Goal: Information Seeking & Learning: Learn about a topic

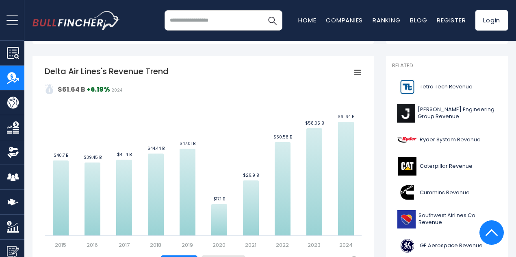
scroll to position [165, 0]
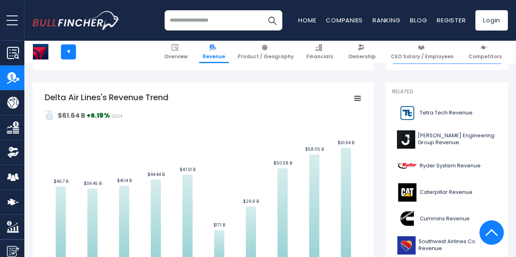
click at [217, 118] on rect "Delta Air Lines's Revenue Trend" at bounding box center [203, 182] width 317 height 183
click at [225, 92] on rect "Delta Air Lines's Revenue Trend" at bounding box center [203, 182] width 317 height 183
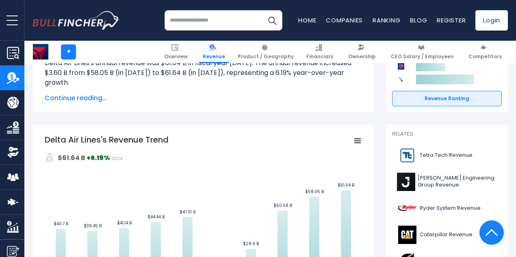
scroll to position [98, 0]
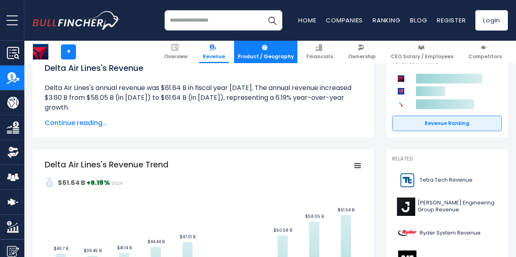
click at [272, 52] on link "Product / Geography" at bounding box center [265, 52] width 63 height 22
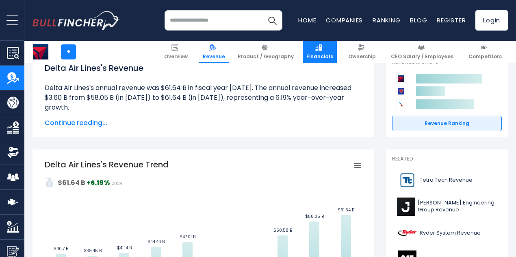
click at [326, 55] on span "Financials" at bounding box center [319, 56] width 27 height 7
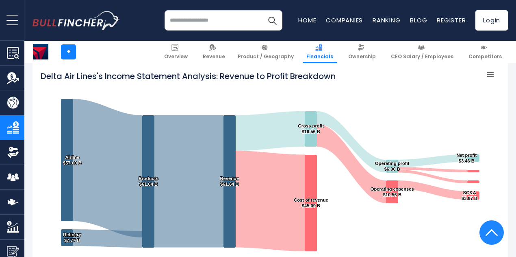
scroll to position [71, 0]
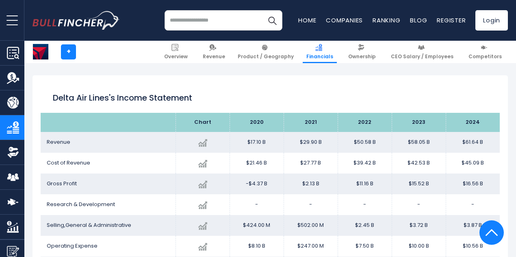
scroll to position [440, 0]
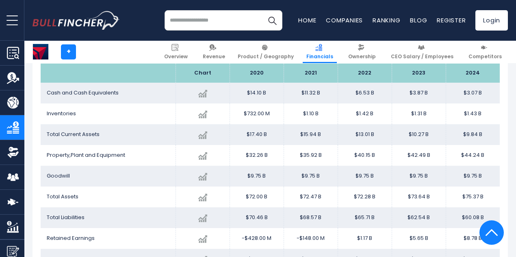
drag, startPoint x: 520, startPoint y: 26, endPoint x: 520, endPoint y: 102, distance: 76.4
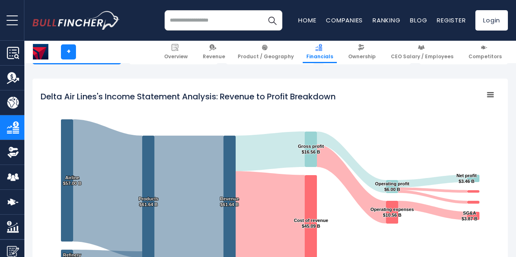
scroll to position [102, 0]
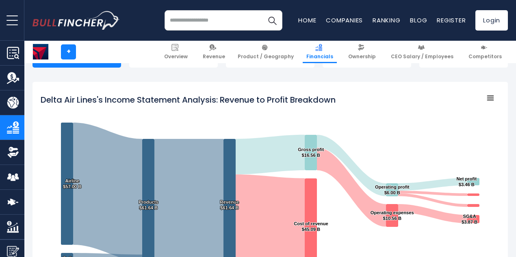
click at [485, 99] on rect "Delta Air Lines's Income Statement Analysis: Revenue to Profit Breakdown" at bounding box center [490, 97] width 11 height 11
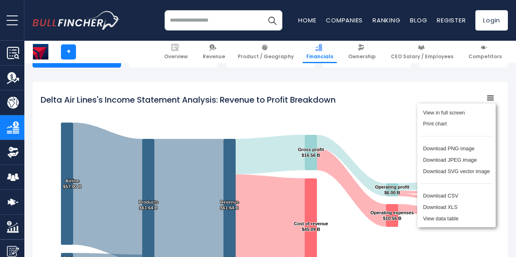
click at [486, 96] on div "View in full screen Print chart Download PNG image Download JPEG image Download…" at bounding box center [456, 165] width 101 height 146
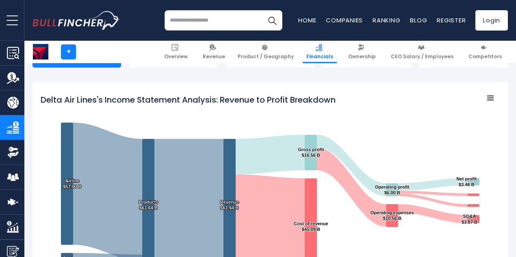
click at [489, 96] on rect "Delta Air Lines's Income Statement Analysis: Revenue to Profit Breakdown" at bounding box center [490, 97] width 11 height 11
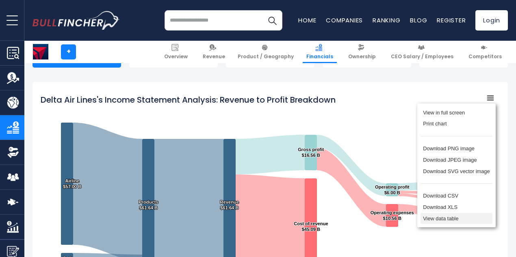
click at [423, 222] on li "View data table" at bounding box center [457, 218] width 72 height 11
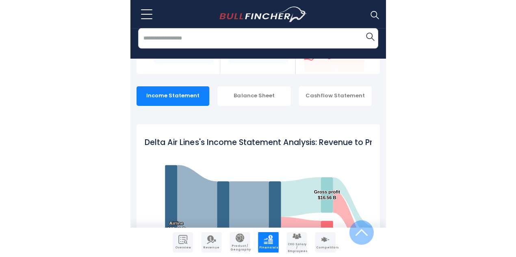
scroll to position [0, 0]
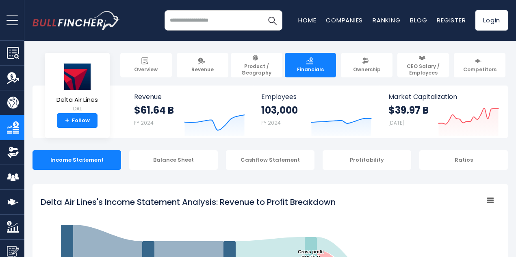
click at [13, 43] on link "Overview" at bounding box center [12, 53] width 24 height 24
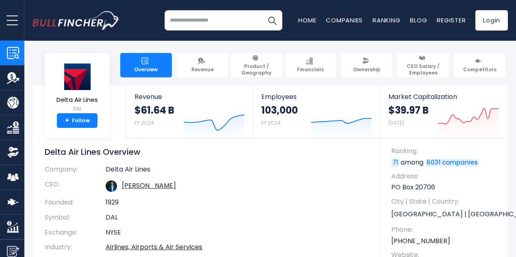
drag, startPoint x: 0, startPoint y: 0, endPoint x: 520, endPoint y: 12, distance: 520.1
click at [516, 12] on html "Overview Revenue Product / Geography" at bounding box center [258, 128] width 516 height 257
click at [216, 70] on link "Revenue" at bounding box center [203, 65] width 52 height 24
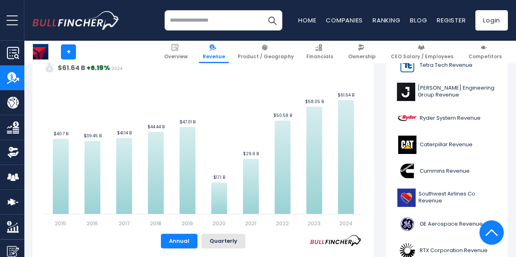
scroll to position [209, 0]
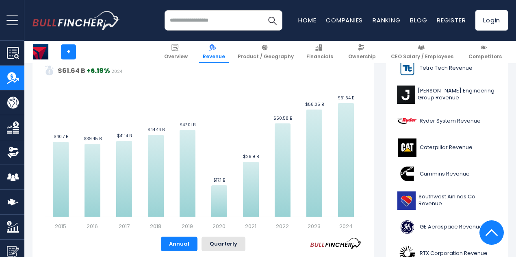
drag, startPoint x: 0, startPoint y: 0, endPoint x: 518, endPoint y: 30, distance: 518.8
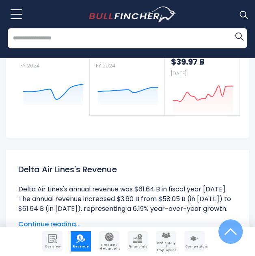
scroll to position [0, 0]
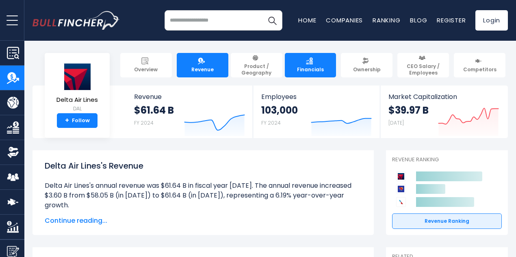
click at [311, 66] on span "Financials" at bounding box center [310, 69] width 27 height 7
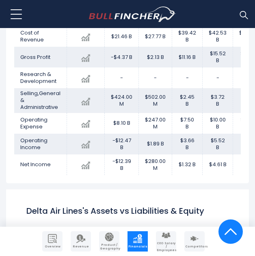
scroll to position [667, 0]
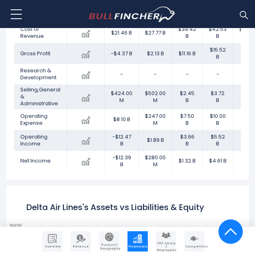
drag, startPoint x: 241, startPoint y: 109, endPoint x: 242, endPoint y: 88, distance: 21.2
click at [242, 88] on div "Delta Air Lines's Income Statement Chart" at bounding box center [127, 63] width 243 height 235
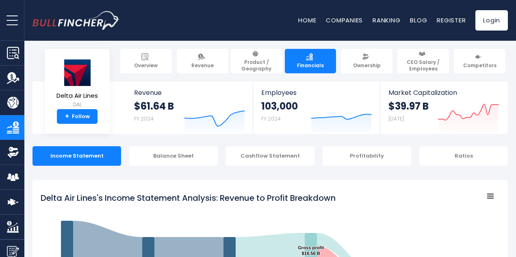
scroll to position [0, 0]
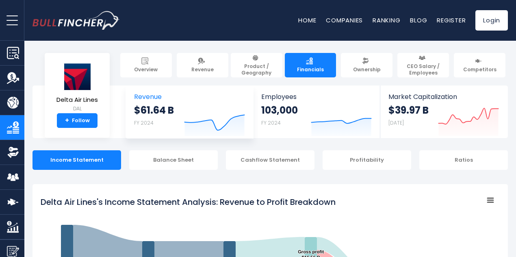
click at [152, 104] on strong "$61.64 B" at bounding box center [154, 110] width 40 height 13
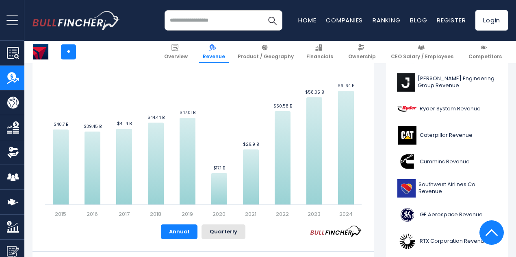
scroll to position [218, 0]
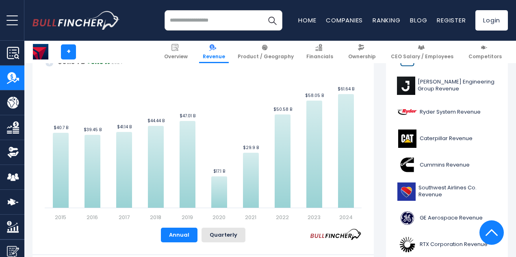
drag, startPoint x: 0, startPoint y: 0, endPoint x: 519, endPoint y: 33, distance: 519.7
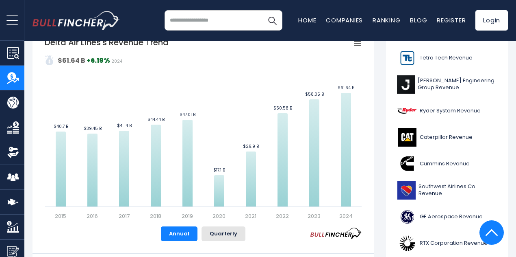
scroll to position [193, 0]
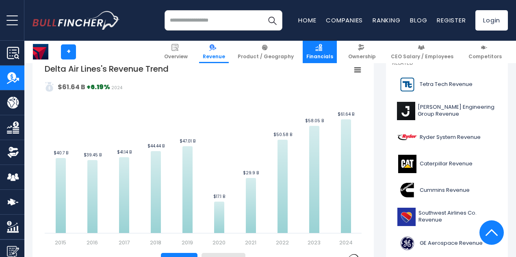
click at [309, 54] on link "Financials" at bounding box center [320, 52] width 34 height 22
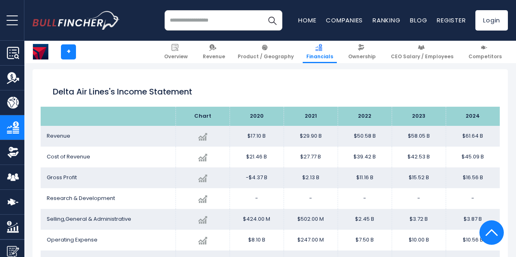
drag, startPoint x: 520, startPoint y: 17, endPoint x: 520, endPoint y: 29, distance: 11.4
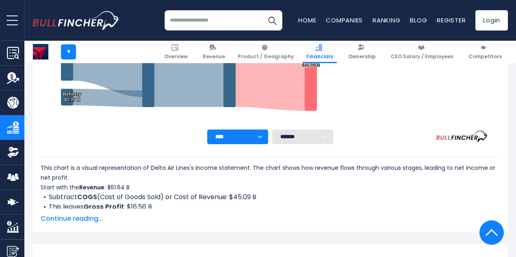
scroll to position [316, 0]
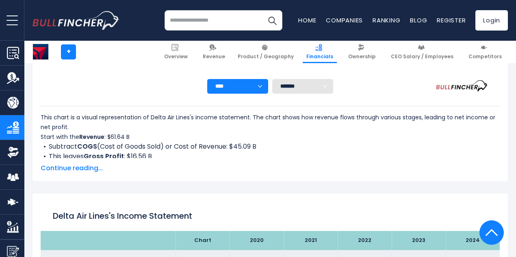
click at [307, 84] on select "******* ** ** ** **" at bounding box center [302, 86] width 61 height 15
select select "**"
click at [272, 79] on select "******* ** ** ** **" at bounding box center [302, 86] width 61 height 15
click at [287, 111] on div "This chart is a visual representation of Delta Air Lines's income statement. Th…" at bounding box center [270, 132] width 459 height 79
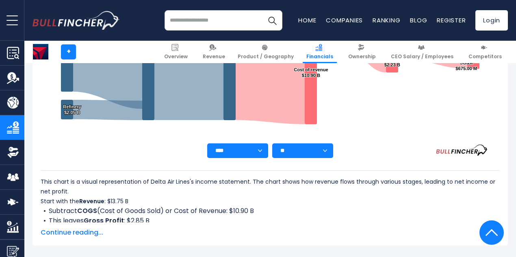
scroll to position [249, 0]
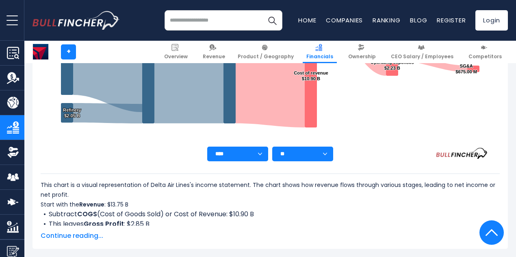
click at [304, 201] on div "This chart is a visual representation of Delta Air Lines's income statement. Th…" at bounding box center [270, 203] width 459 height 46
click at [328, 204] on div "This chart is a visual representation of Delta Air Lines's income statement. Th…" at bounding box center [270, 203] width 459 height 46
click at [80, 227] on div "This chart is a visual representation of Delta Air Lines's income statement. Th…" at bounding box center [270, 200] width 459 height 79
click at [72, 235] on span "Continue reading..." at bounding box center [270, 235] width 459 height 10
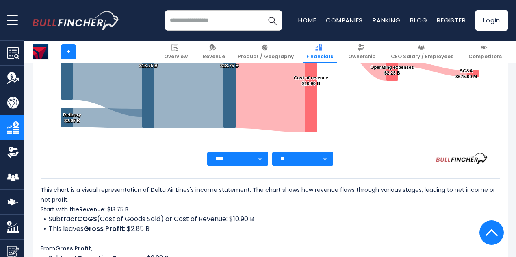
scroll to position [254, 0]
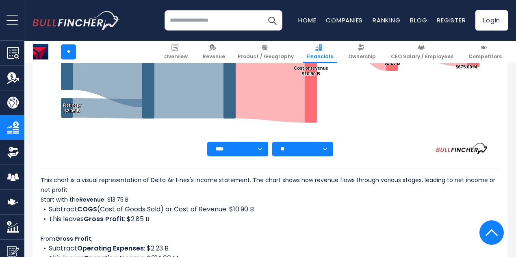
click at [246, 145] on select "**** **** **** **** **** ****" at bounding box center [237, 148] width 61 height 15
select select "****"
click at [207, 141] on select "**** **** **** **** **** ****" at bounding box center [237, 148] width 61 height 15
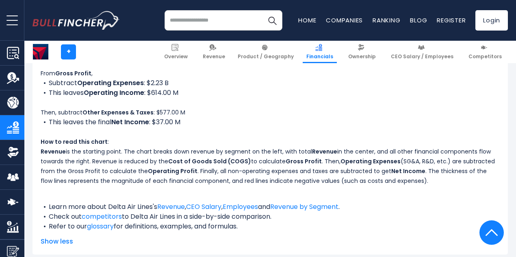
click at [294, 151] on p "Revenue is the starting point. The chart breaks down revenue by segment on the …" at bounding box center [270, 165] width 459 height 39
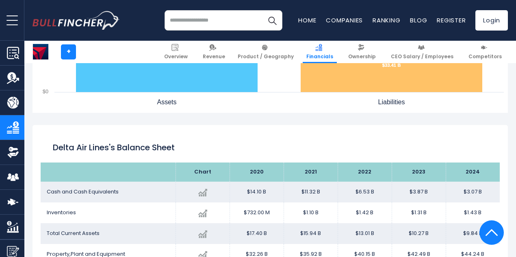
scroll to position [837, 0]
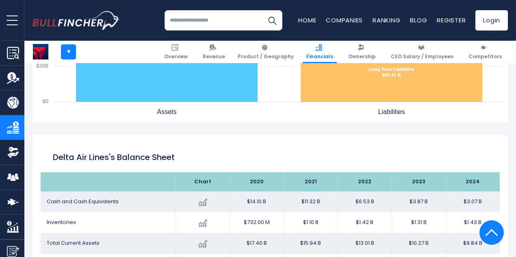
click at [12, 48] on img "Company Overview" at bounding box center [13, 53] width 12 height 12
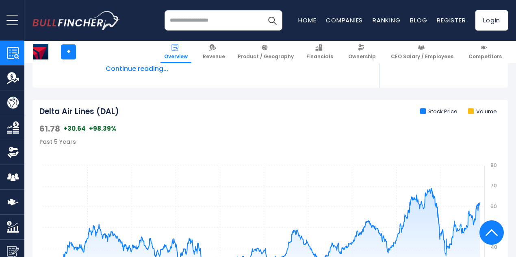
drag, startPoint x: 520, startPoint y: 40, endPoint x: 520, endPoint y: 62, distance: 22.0
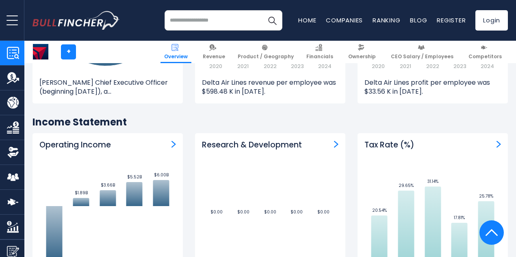
scroll to position [1075, 0]
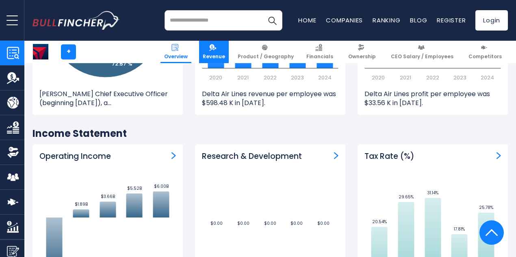
click at [228, 52] on link "Revenue" at bounding box center [214, 52] width 30 height 22
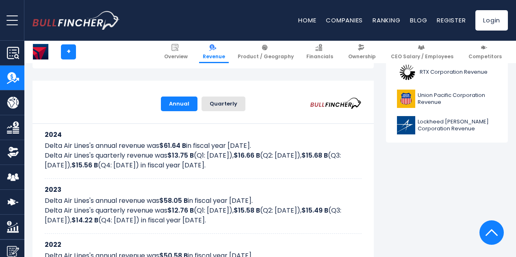
scroll to position [347, 0]
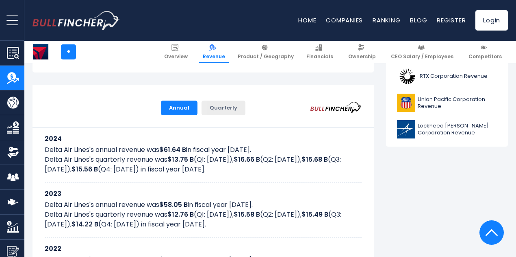
click at [203, 100] on button "Quarterly" at bounding box center [224, 107] width 44 height 15
click at [217, 100] on button "Quarterly" at bounding box center [224, 107] width 44 height 15
click at [217, 101] on button "Quarterly" at bounding box center [224, 107] width 44 height 15
click at [173, 100] on button "Annual" at bounding box center [179, 107] width 37 height 15
click at [222, 100] on button "Quarterly" at bounding box center [224, 107] width 44 height 15
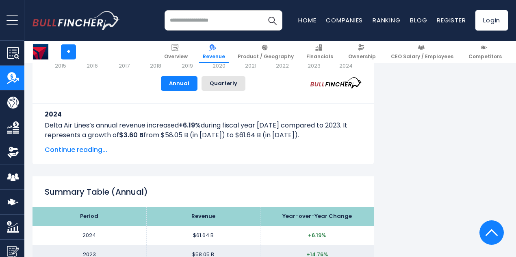
scroll to position [652, 0]
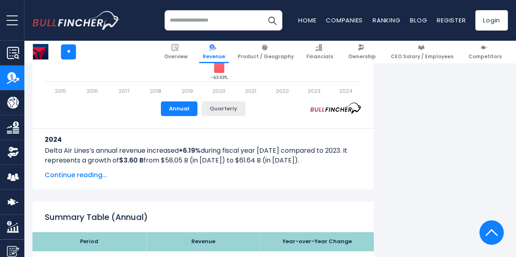
click at [214, 110] on button "Quarterly" at bounding box center [224, 108] width 44 height 15
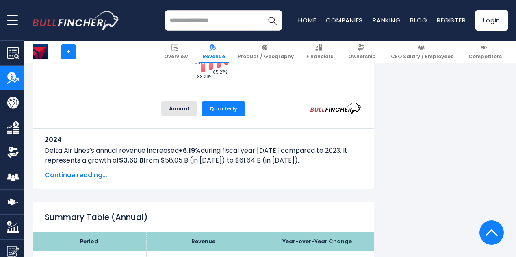
click at [72, 177] on span "Continue reading..." at bounding box center [203, 175] width 317 height 10
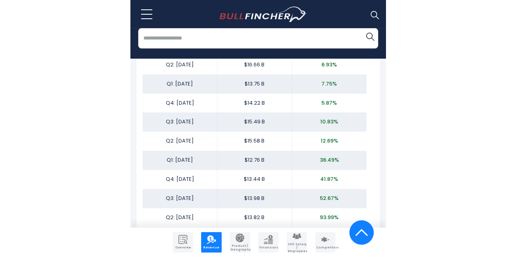
scroll to position [1670, 0]
